Goal: Task Accomplishment & Management: Manage account settings

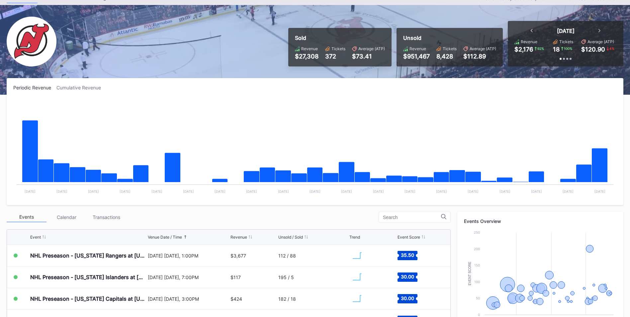
scroll to position [31, 0]
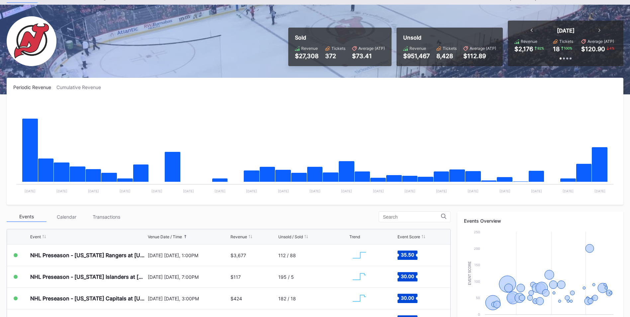
click at [106, 217] on div "Transactions" at bounding box center [106, 217] width 40 height 10
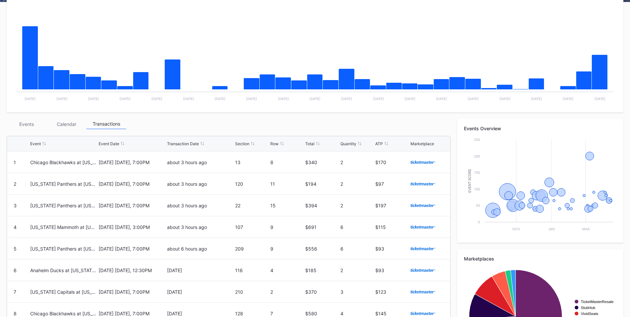
scroll to position [123, 0]
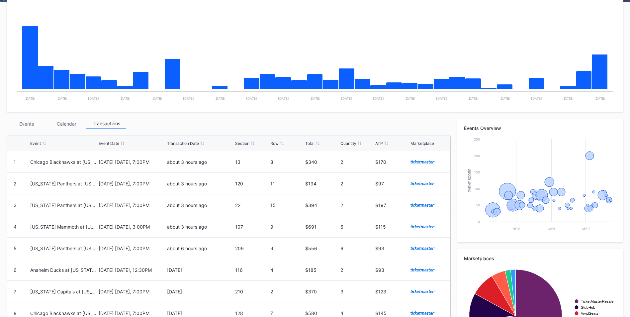
drag, startPoint x: 27, startPoint y: 126, endPoint x: 406, endPoint y: 56, distance: 386.1
click at [27, 126] on div "Events" at bounding box center [27, 124] width 40 height 10
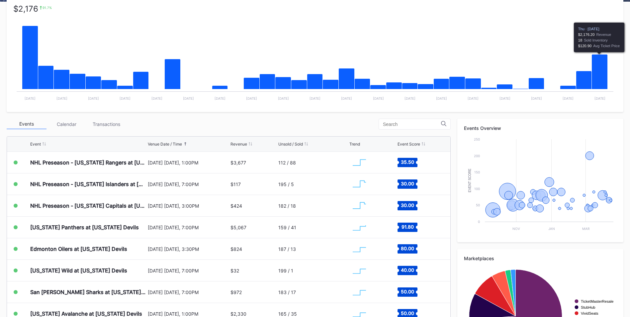
click at [597, 77] on icon "Chart title" at bounding box center [600, 71] width 16 height 35
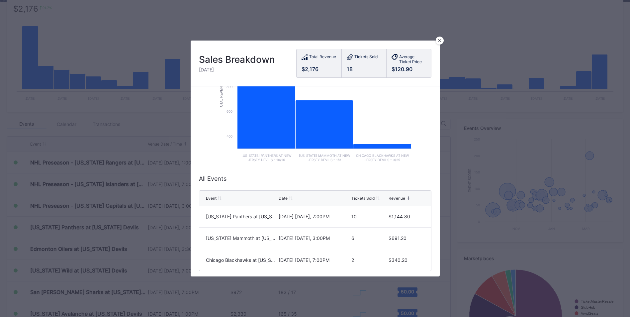
scroll to position [0, 0]
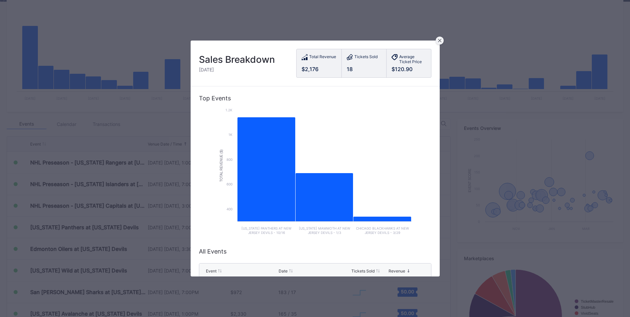
click at [440, 43] on div at bounding box center [440, 41] width 8 height 8
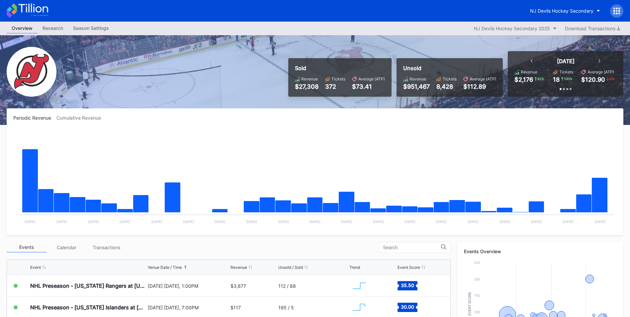
click at [618, 14] on icon at bounding box center [617, 11] width 7 height 7
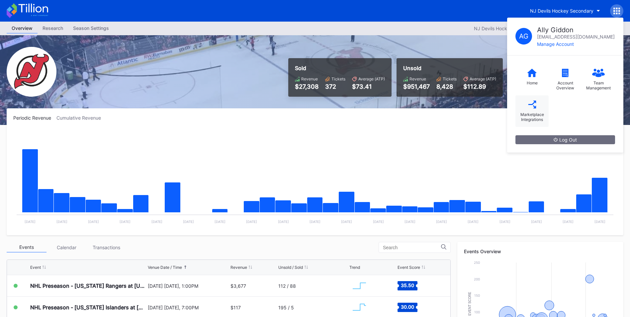
click at [536, 110] on div "Marketplace Integrations" at bounding box center [532, 111] width 33 height 32
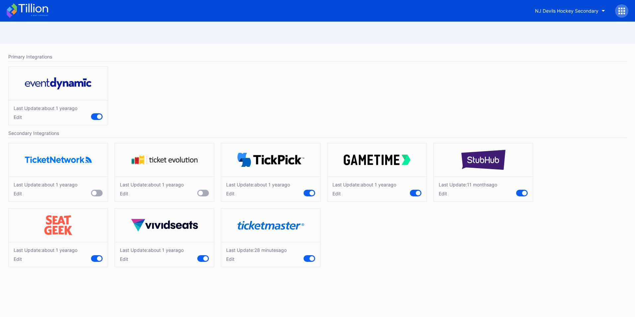
click at [232, 195] on div "Edit" at bounding box center [258, 194] width 64 height 6
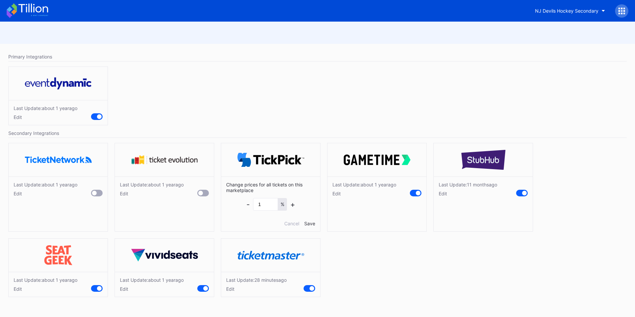
click at [18, 15] on icon at bounding box center [28, 10] width 42 height 15
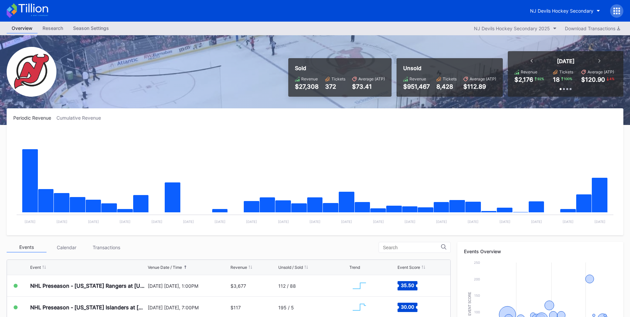
click at [618, 10] on icon at bounding box center [617, 11] width 2 height 2
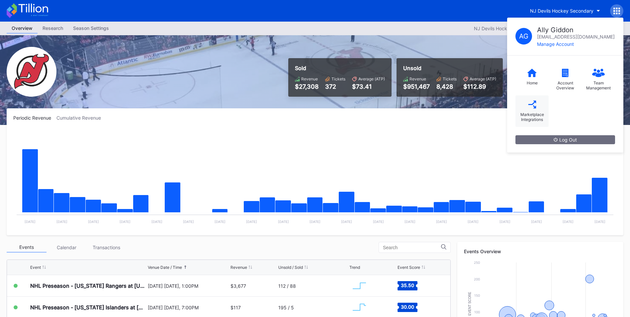
click at [535, 107] on icon at bounding box center [532, 104] width 8 height 8
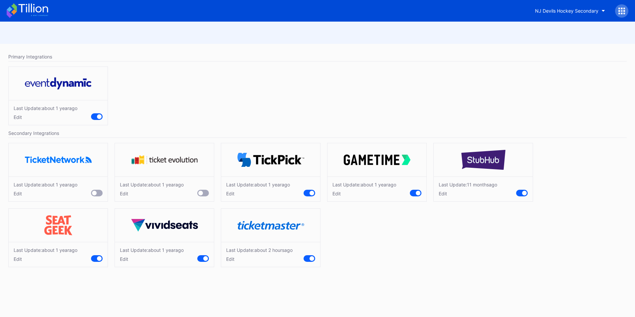
click at [535, 107] on div "Last Update: about [DATE] Edit" at bounding box center [317, 97] width 625 height 69
click at [20, 7] on icon at bounding box center [28, 10] width 42 height 15
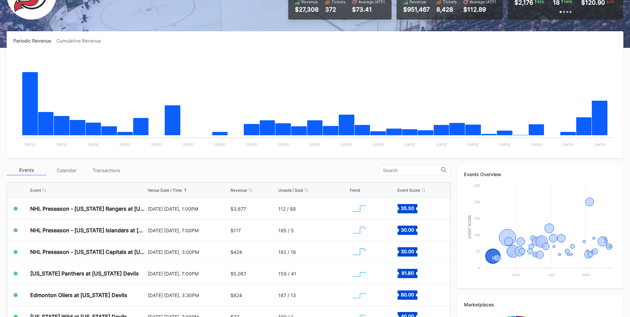
scroll to position [77, 0]
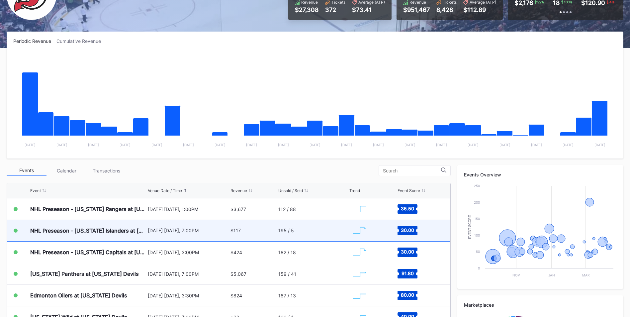
click at [303, 228] on div "195 / 5" at bounding box center [312, 230] width 69 height 21
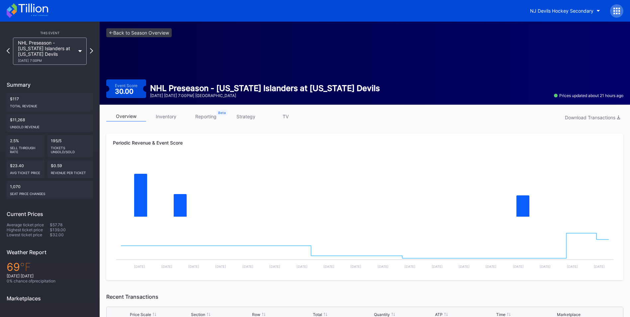
click at [240, 117] on link "strategy" at bounding box center [246, 116] width 40 height 10
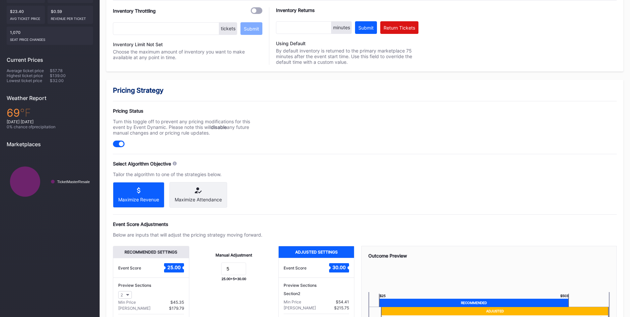
scroll to position [155, 0]
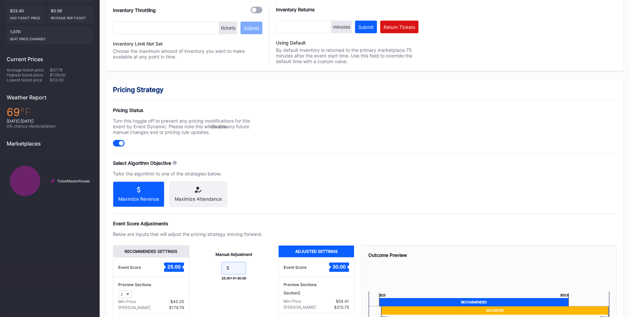
click at [237, 273] on input "5" at bounding box center [233, 268] width 25 height 13
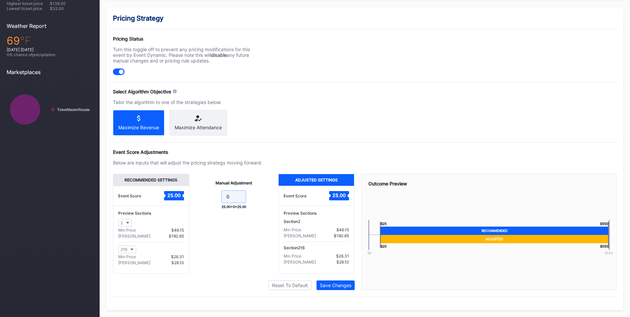
type input "0"
type input "-2"
click at [350, 286] on div "Save Changes" at bounding box center [336, 285] width 32 height 6
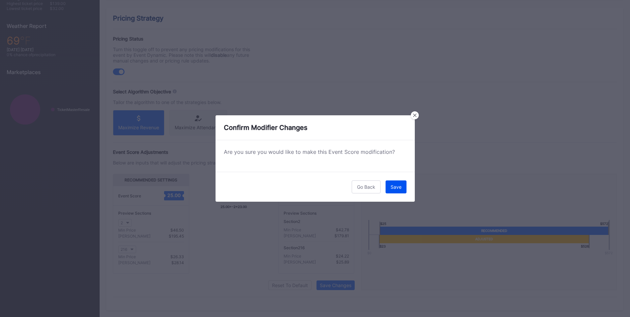
click at [393, 190] on button "Save" at bounding box center [396, 186] width 21 height 13
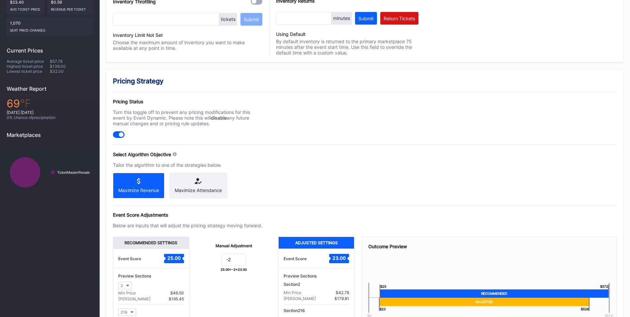
scroll to position [0, 0]
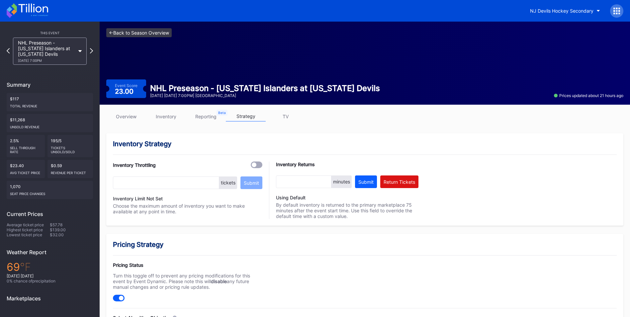
click at [125, 35] on link "<- Back to Season Overview" at bounding box center [138, 32] width 65 height 9
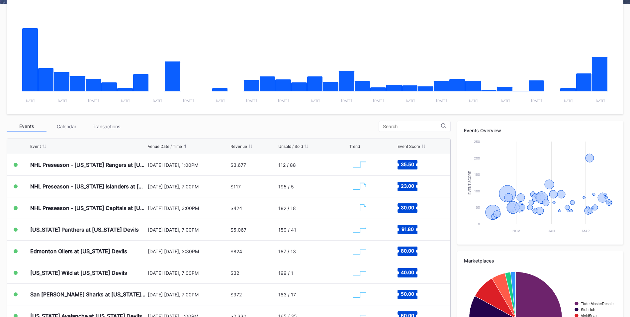
scroll to position [121, 0]
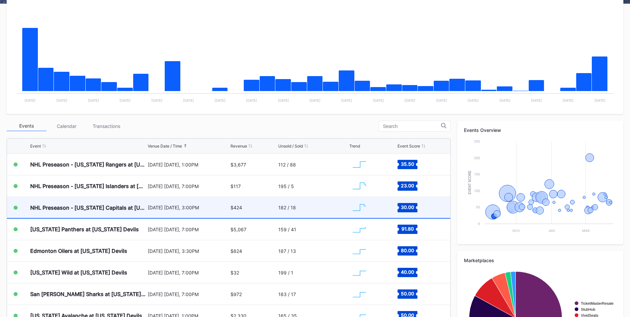
click at [315, 204] on div "182 / 18" at bounding box center [312, 207] width 69 height 21
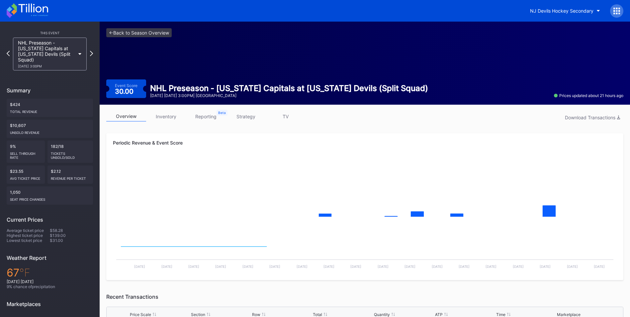
click at [250, 118] on link "strategy" at bounding box center [246, 116] width 40 height 10
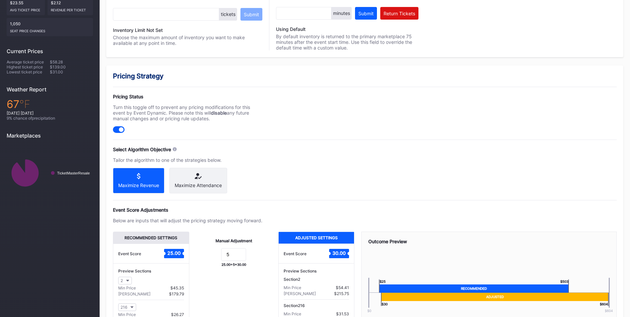
scroll to position [169, 0]
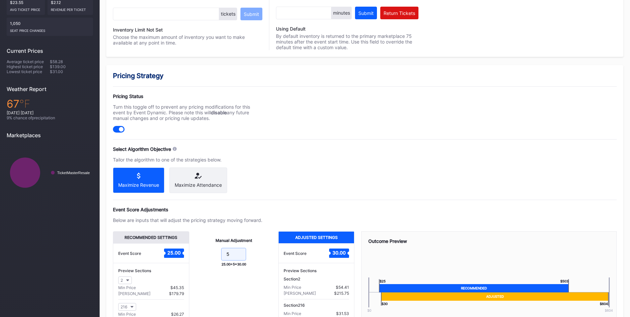
click at [238, 260] on input "5" at bounding box center [233, 254] width 25 height 13
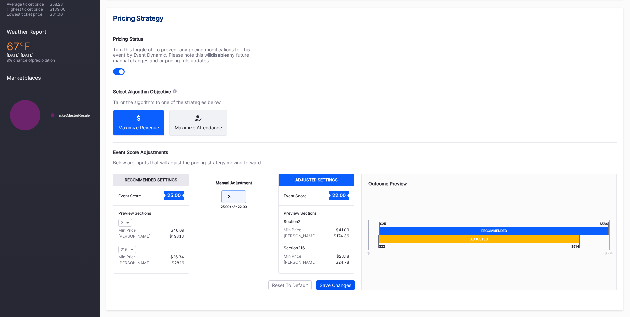
type input "-3"
click at [340, 283] on div "Save Changes" at bounding box center [336, 285] width 32 height 6
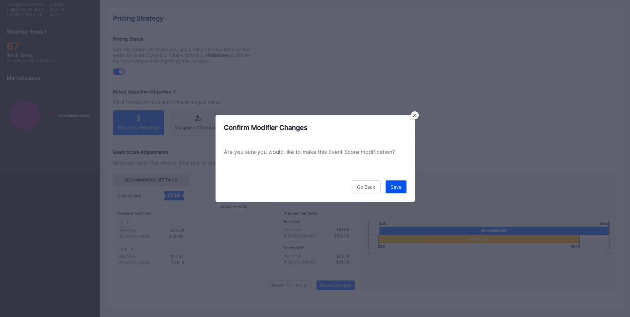
click at [394, 191] on button "Save" at bounding box center [396, 186] width 21 height 13
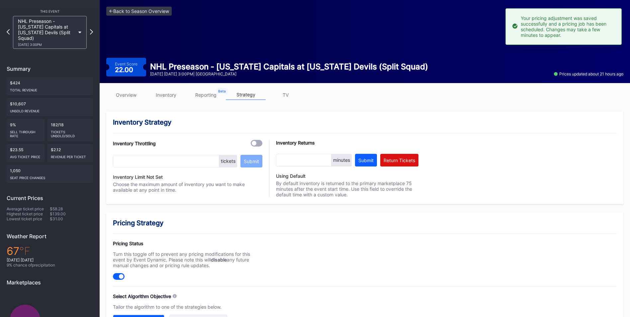
scroll to position [6, 0]
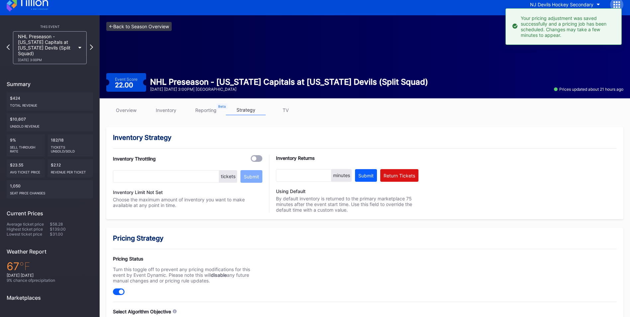
click at [141, 28] on link "<- Back to Season Overview" at bounding box center [138, 26] width 65 height 9
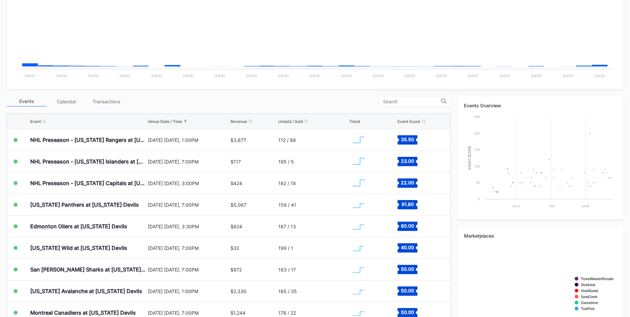
scroll to position [146, 0]
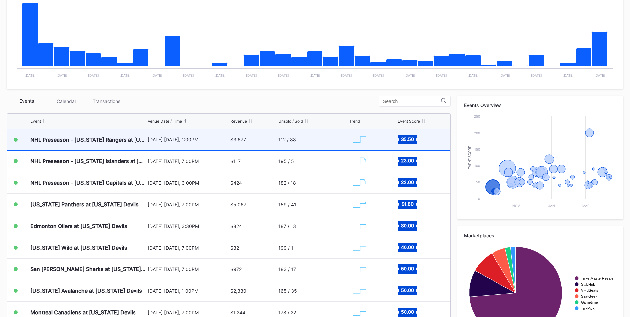
click at [170, 143] on div "[DATE] [DATE], 1:00PM" at bounding box center [188, 139] width 81 height 21
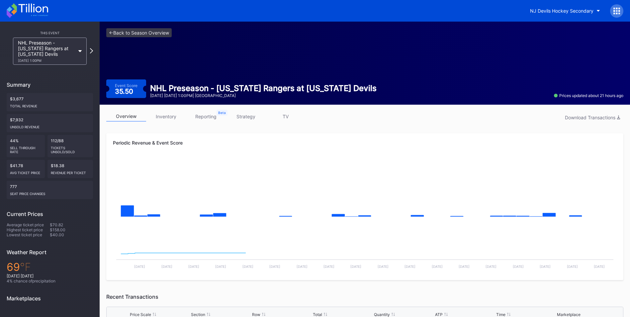
click at [160, 115] on link "inventory" at bounding box center [166, 116] width 40 height 10
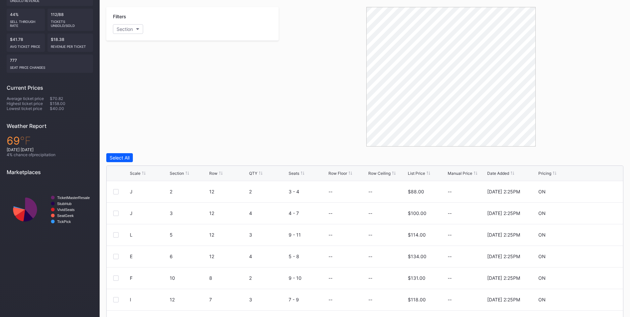
scroll to position [127, 0]
click at [417, 174] on div "List Price" at bounding box center [416, 172] width 17 height 5
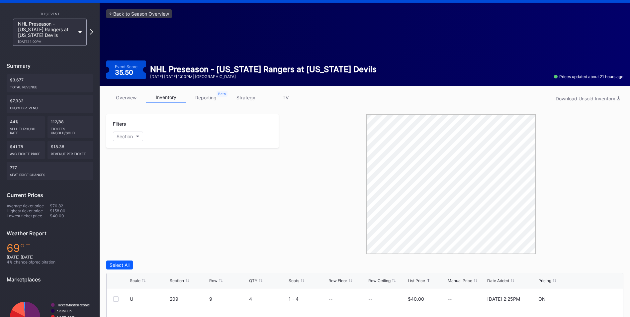
scroll to position [18, 0]
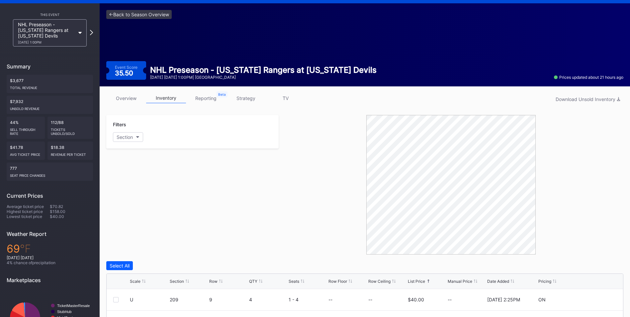
click at [241, 102] on link "strategy" at bounding box center [246, 98] width 40 height 10
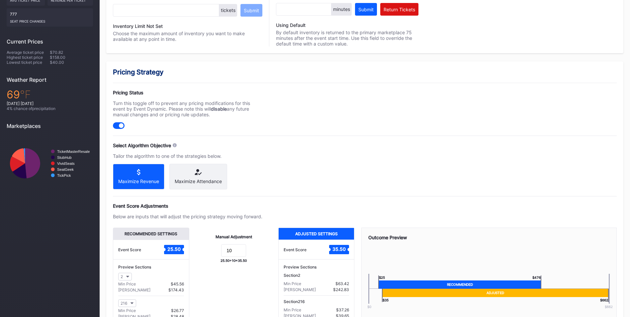
scroll to position [173, 0]
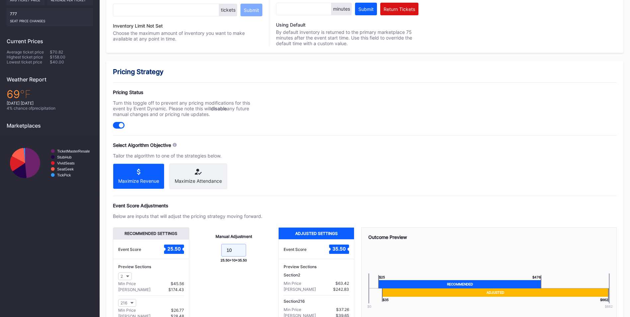
click at [242, 252] on input "10" at bounding box center [233, 250] width 25 height 13
type input "1"
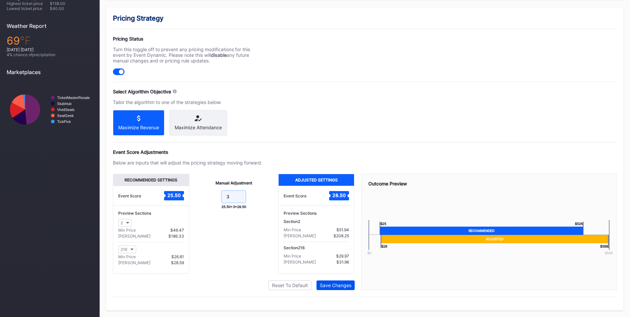
type input "3"
click at [336, 287] on div "Save Changes" at bounding box center [336, 285] width 32 height 6
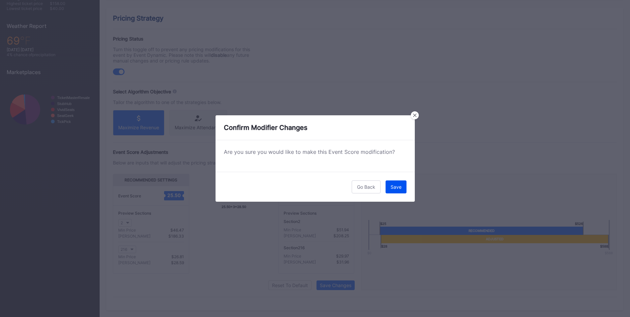
click at [390, 183] on button "Save" at bounding box center [396, 186] width 21 height 13
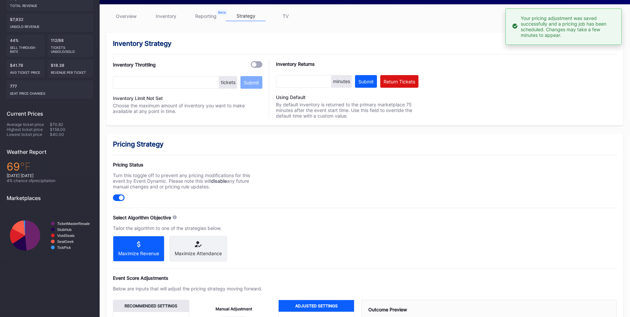
scroll to position [0, 0]
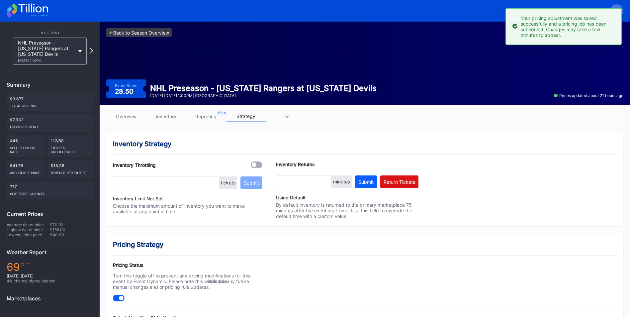
click at [144, 31] on link "<- Back to Season Overview" at bounding box center [138, 32] width 65 height 9
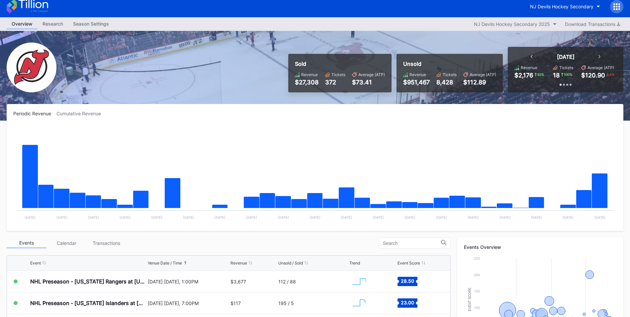
scroll to position [5, 0]
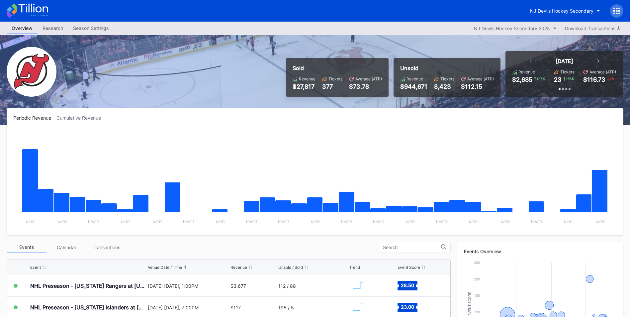
scroll to position [72, 0]
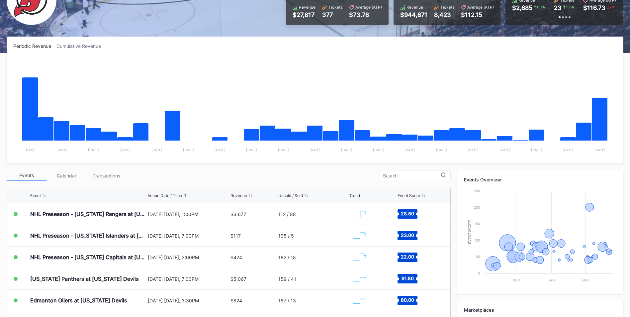
click at [110, 178] on div "Transactions" at bounding box center [106, 175] width 40 height 10
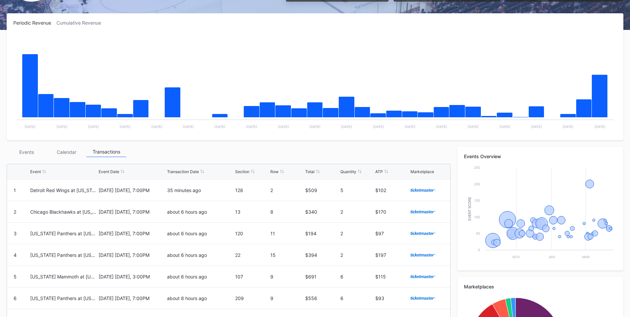
scroll to position [95, 0]
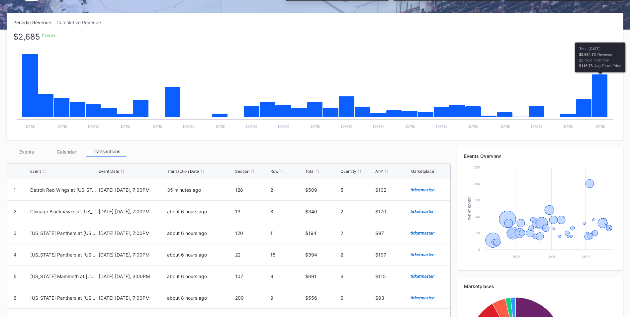
click at [598, 104] on icon "Chart title" at bounding box center [600, 95] width 16 height 43
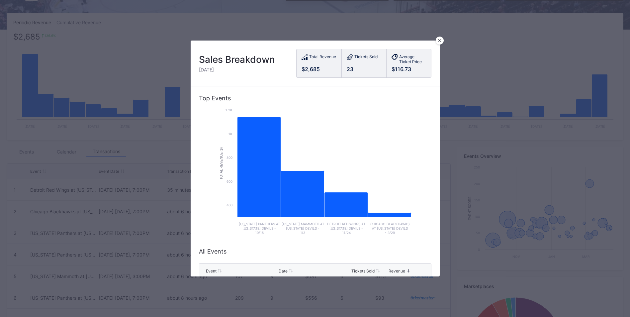
scroll to position [102, 0]
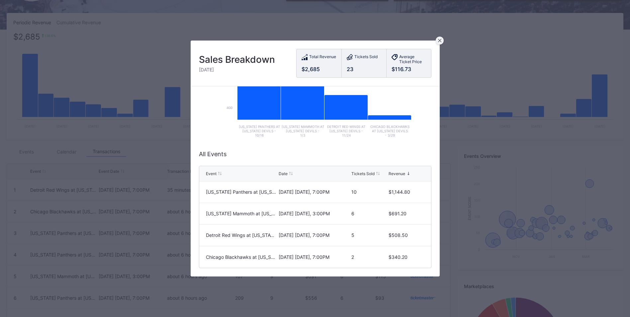
click at [437, 42] on div at bounding box center [440, 41] width 8 height 8
